Goal: Information Seeking & Learning: Understand process/instructions

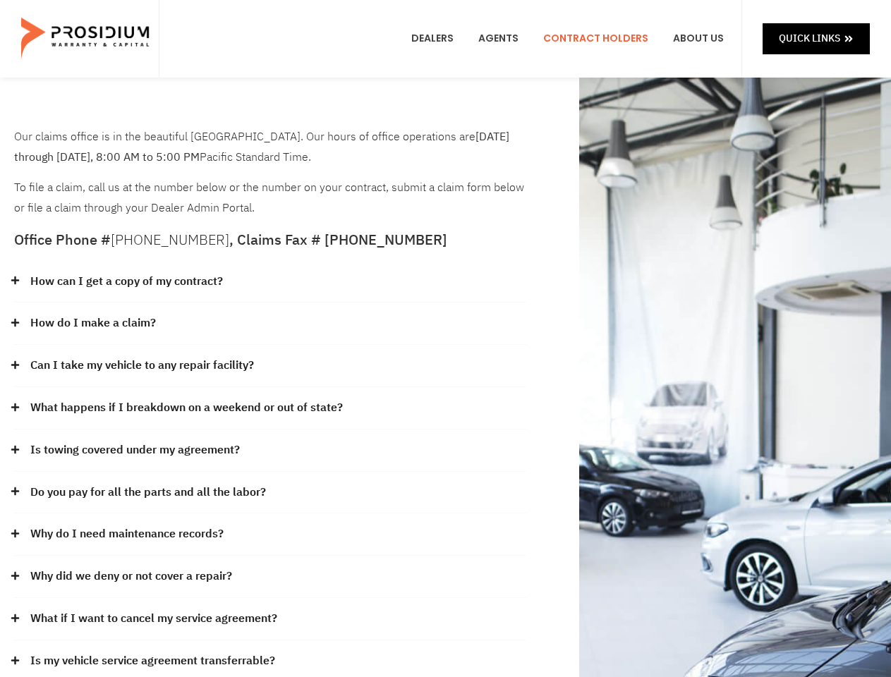
click at [445, 339] on div "How do I make a claim?" at bounding box center [270, 324] width 512 height 42
click at [270, 282] on div "How can I get a copy of my contract?" at bounding box center [270, 282] width 512 height 42
click at [126, 282] on link "How can I get a copy of my contract?" at bounding box center [126, 282] width 193 height 20
click at [270, 324] on div "How do I make a claim?" at bounding box center [270, 324] width 512 height 42
click at [92, 323] on link "How do I make a claim?" at bounding box center [93, 323] width 126 height 20
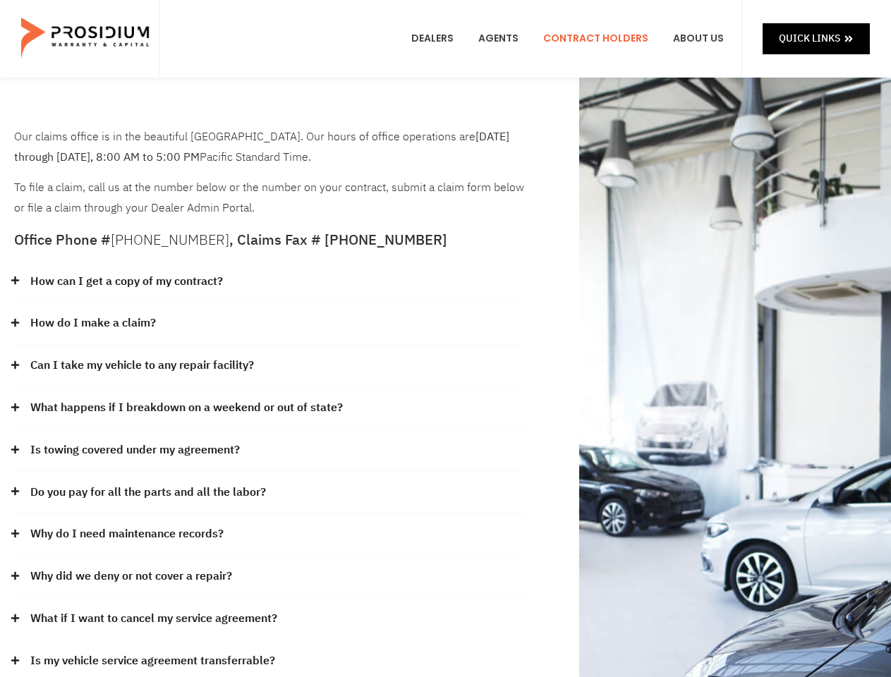
click at [270, 366] on div "Can I take my vehicle to any repair facility?" at bounding box center [270, 366] width 512 height 42
click at [143, 366] on link "Can I take my vehicle to any repair facility?" at bounding box center [142, 366] width 224 height 20
click at [270, 409] on link "What happens if I breakdown on a weekend or out of state?" at bounding box center [186, 408] width 313 height 20
click at [185, 408] on link "What happens if I breakdown on a weekend or out of state?" at bounding box center [186, 408] width 313 height 20
click at [270, 451] on div "Is towing covered under my agreement?" at bounding box center [270, 451] width 512 height 42
